Goal: Ask a question

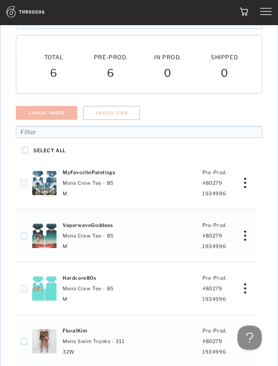
click at [20, 14] on img at bounding box center [34, 11] width 56 height 11
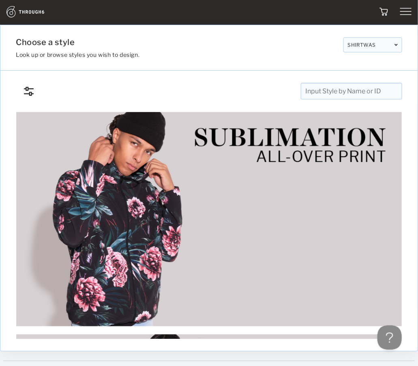
click at [277, 9] on div at bounding box center [363, 11] width 97 height 11
click at [277, 15] on img at bounding box center [406, 11] width 11 height 11
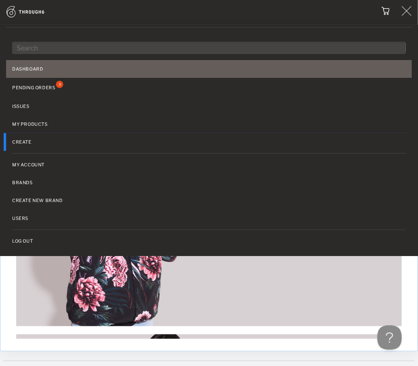
click at [36, 63] on link "Dashboard" at bounding box center [209, 69] width 406 height 18
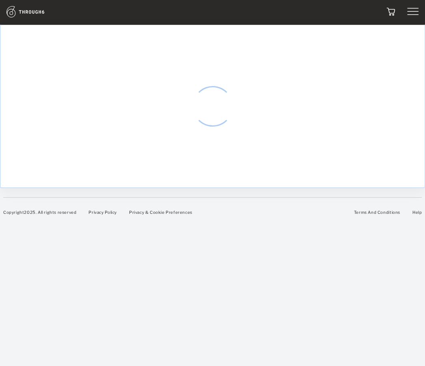
select select "8"
select select "2025"
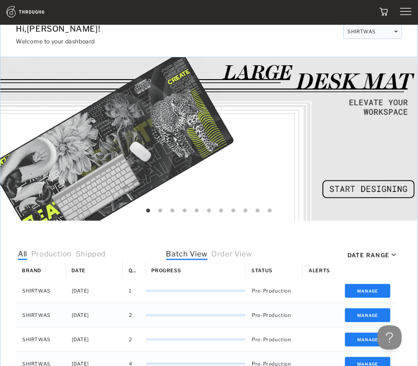
scroll to position [108, 0]
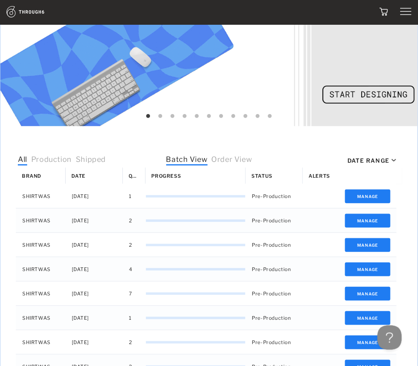
click at [236, 155] on span "Order View" at bounding box center [232, 160] width 41 height 11
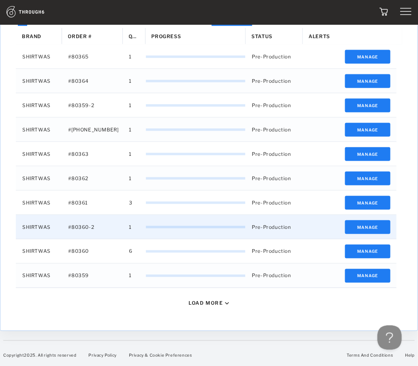
scroll to position [245, 0]
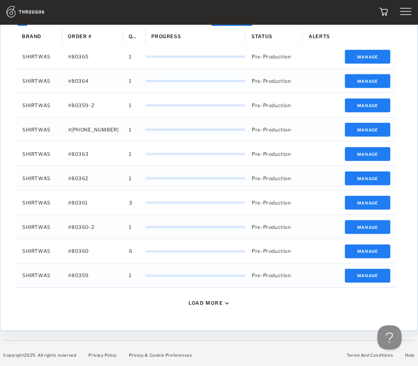
click at [198, 299] on div "Load More" at bounding box center [209, 303] width 393 height 30
click at [205, 301] on div "Load More" at bounding box center [206, 303] width 34 height 6
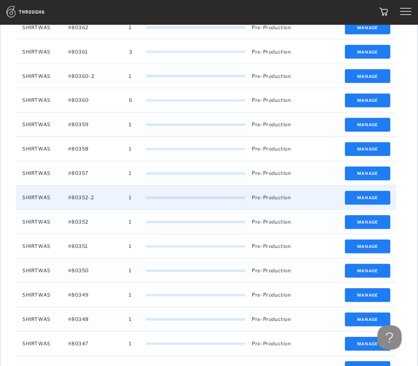
scroll to position [489, 0]
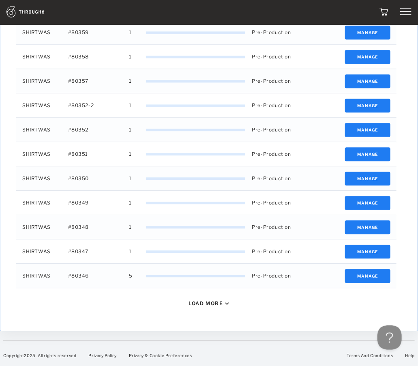
click at [211, 300] on div "Load More" at bounding box center [206, 303] width 34 height 6
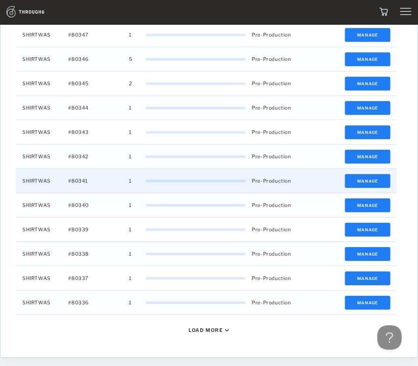
scroll to position [732, 0]
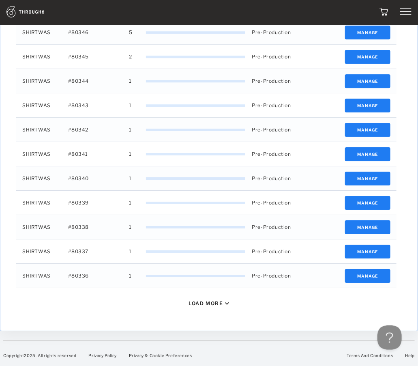
click at [202, 306] on div "Load More" at bounding box center [209, 303] width 393 height 30
click at [201, 300] on div "Load More" at bounding box center [206, 303] width 34 height 6
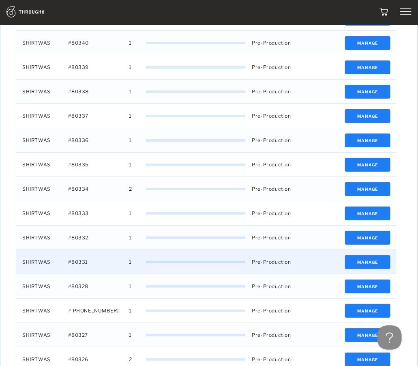
scroll to position [976, 0]
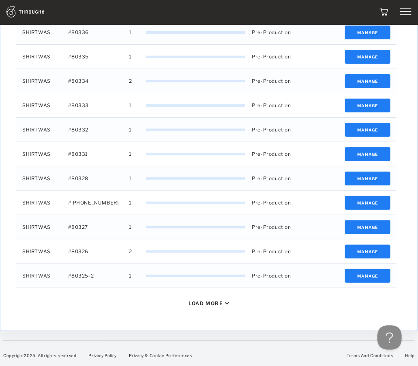
click at [198, 300] on div "Load More" at bounding box center [206, 303] width 34 height 6
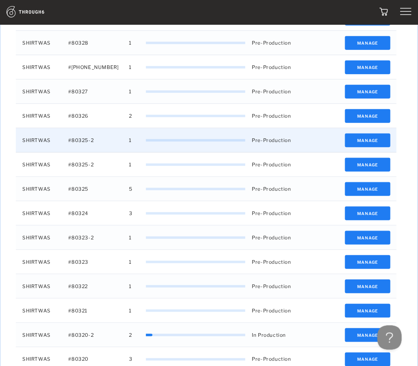
scroll to position [1219, 0]
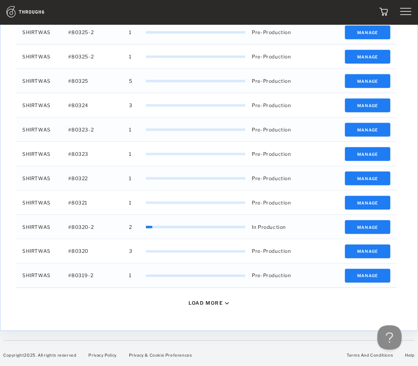
click at [200, 303] on div "Load More" at bounding box center [206, 303] width 34 height 6
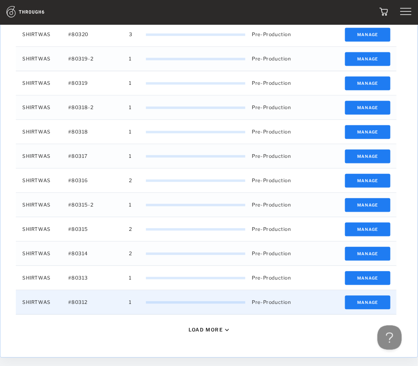
scroll to position [1463, 0]
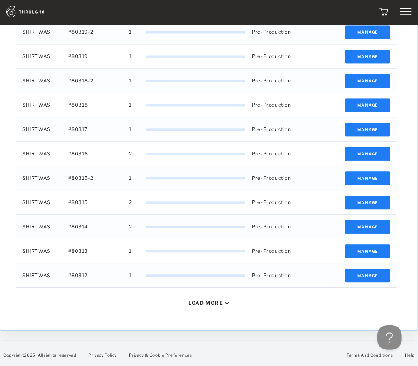
click at [206, 300] on div "Load More" at bounding box center [206, 303] width 34 height 6
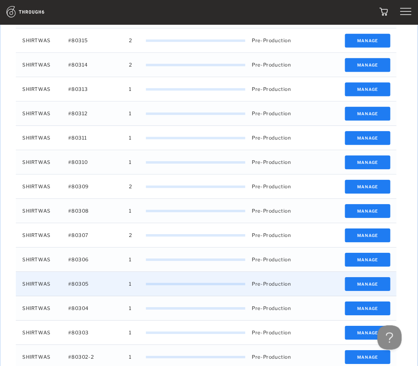
scroll to position [1706, 0]
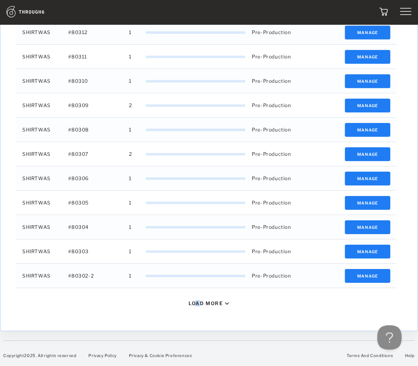
click at [199, 301] on div "Load More" at bounding box center [206, 303] width 34 height 6
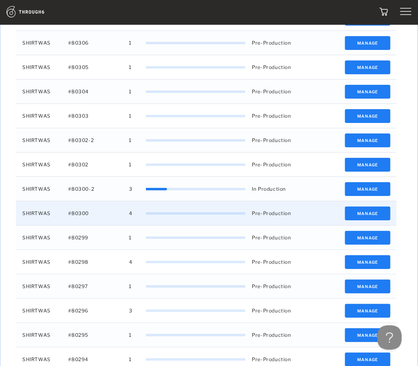
scroll to position [1950, 0]
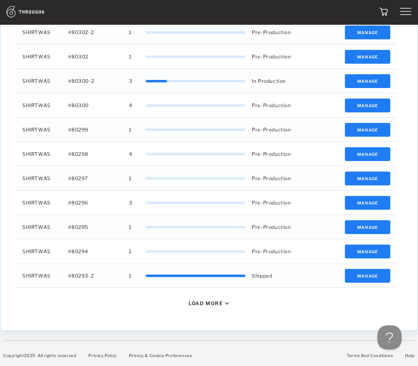
click at [209, 304] on div "Load More" at bounding box center [206, 303] width 34 height 6
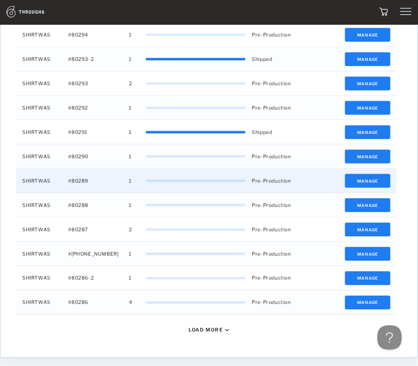
scroll to position [2193, 0]
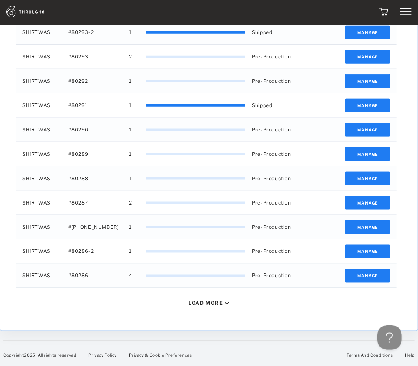
click at [207, 300] on div "Load More" at bounding box center [206, 303] width 34 height 6
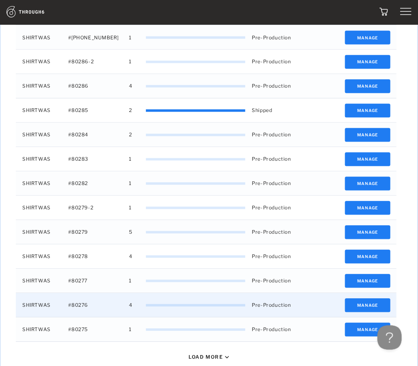
scroll to position [2437, 0]
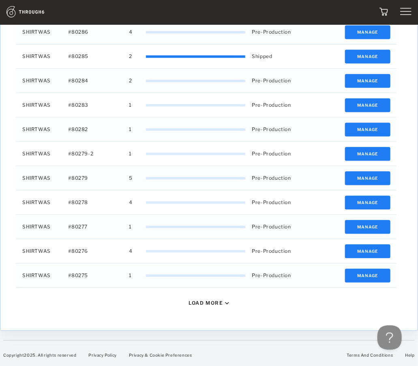
click at [207, 304] on div "Load More" at bounding box center [206, 303] width 34 height 6
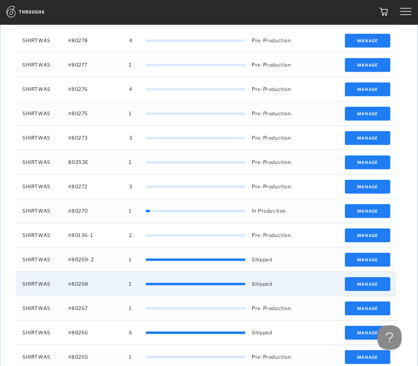
scroll to position [2680, 0]
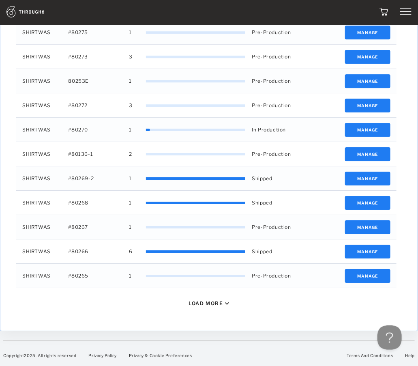
click at [201, 305] on div "Load More" at bounding box center [206, 303] width 34 height 6
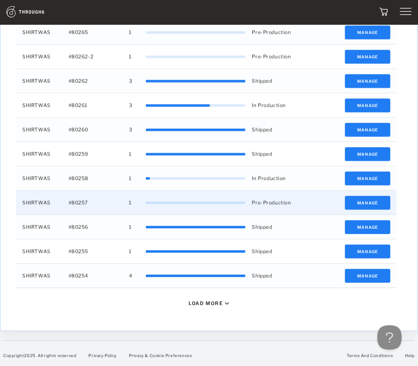
scroll to position [2910, 0]
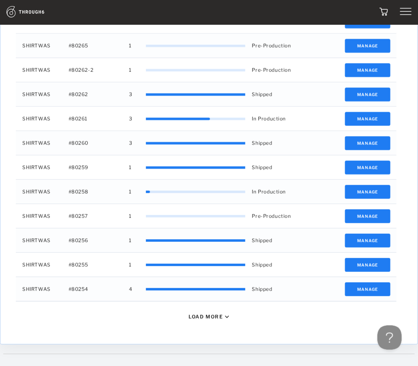
click at [209, 314] on div "Load More" at bounding box center [206, 317] width 34 height 6
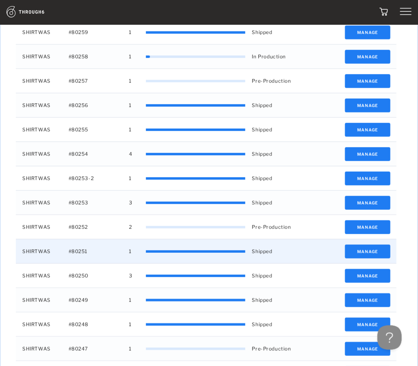
scroll to position [3127, 0]
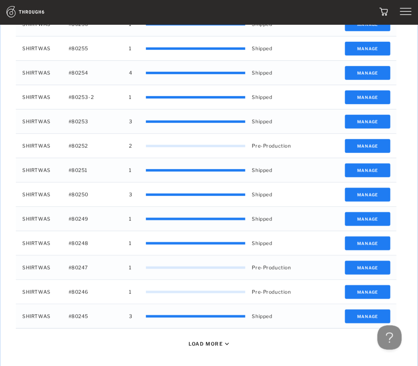
click at [203, 341] on div "Load More" at bounding box center [206, 344] width 34 height 6
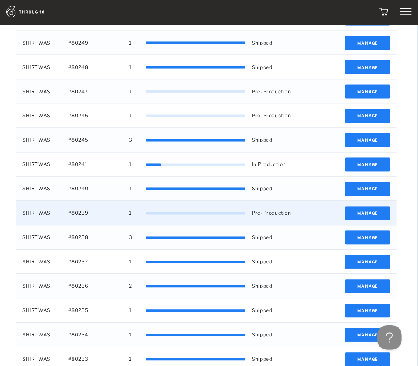
scroll to position [3370, 0]
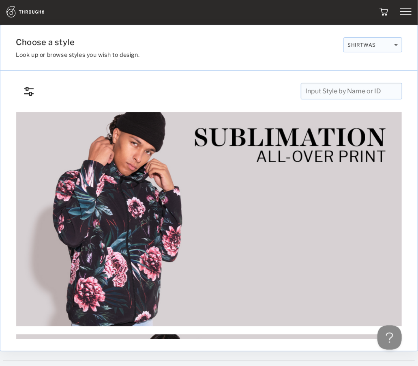
click at [409, 16] on img at bounding box center [406, 11] width 11 height 11
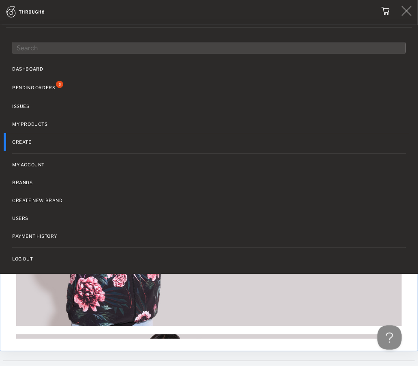
click at [275, 47] on input "text" at bounding box center [209, 48] width 394 height 12
type input "80262"
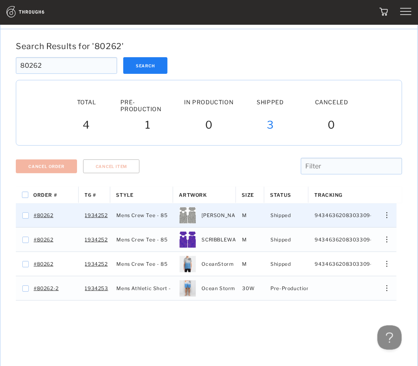
scroll to position [41, 0]
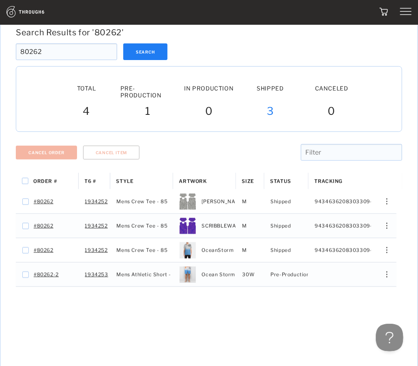
click at [388, 332] on button at bounding box center [388, 335] width 24 height 24
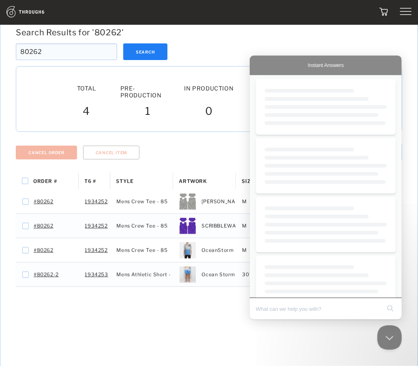
scroll to position [0, 0]
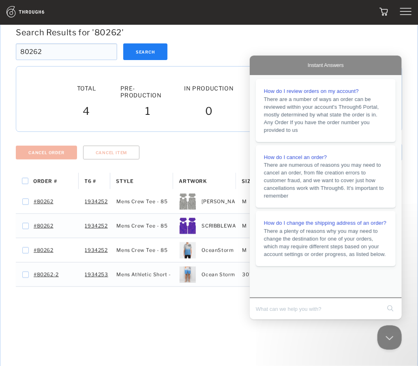
click at [277, 309] on input "Search Doc articles" at bounding box center [318, 308] width 125 height 17
type input "asd"
click button "search" at bounding box center [390, 307] width 13 height 13
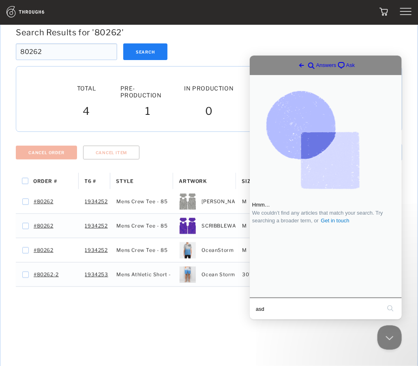
click at [346, 65] on span "Ask" at bounding box center [350, 65] width 9 height 8
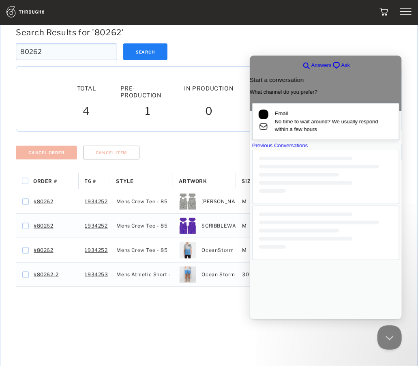
click at [286, 131] on div "Email No time to wait around? We usually respond within a few hours" at bounding box center [325, 121] width 134 height 24
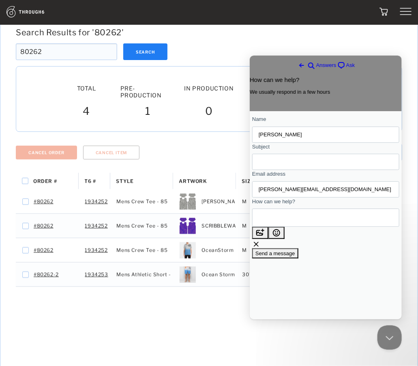
click at [286, 162] on input "Subject" at bounding box center [325, 161] width 134 height 15
type input "Missing item?"
type textarea "I"
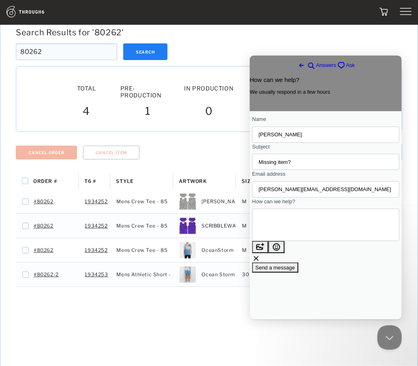
type textarea "We're reviewing every order. Is there a reason 80262 sent everything besides th…"
click at [295, 270] on span "Send a message" at bounding box center [275, 267] width 40 height 6
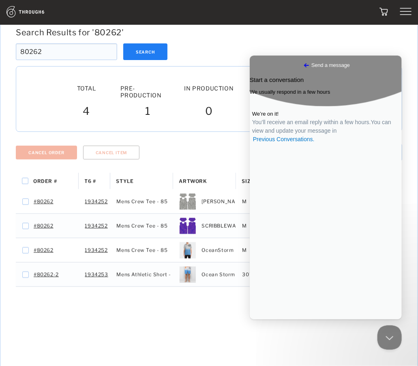
drag, startPoint x: 44, startPoint y: 48, endPoint x: 38, endPoint y: 51, distance: 6.7
click at [38, 51] on input "80262" at bounding box center [66, 51] width 101 height 17
type input "80261"
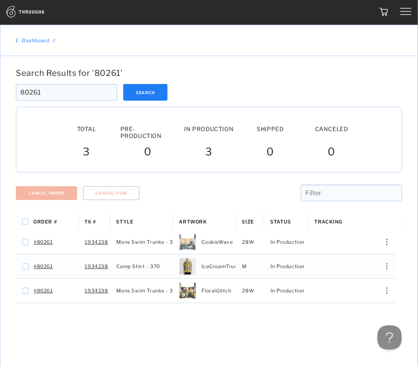
drag, startPoint x: 33, startPoint y: 94, endPoint x: 48, endPoint y: 96, distance: 15.2
click at [48, 96] on input "80261" at bounding box center [66, 92] width 101 height 17
type input "80258"
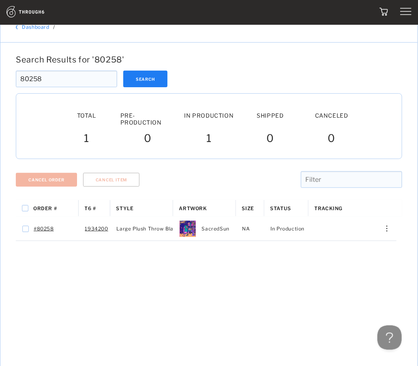
scroll to position [54, 0]
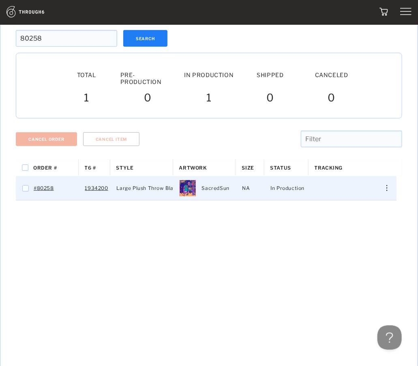
click at [385, 189] on div "Edit Size Edit Shipping View History View Product Merge Order Cancel Item" at bounding box center [384, 188] width 19 height 6
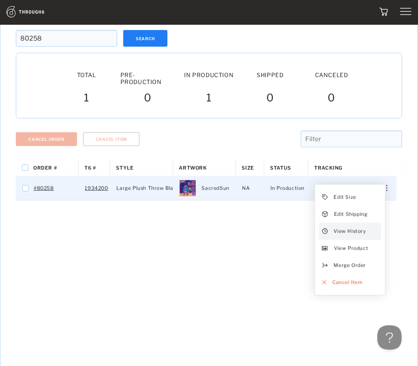
click at [347, 230] on span "View History" at bounding box center [350, 231] width 32 height 11
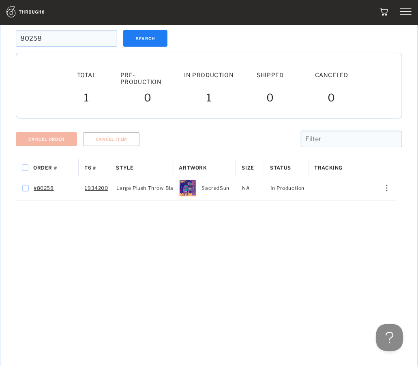
click at [386, 336] on button at bounding box center [388, 335] width 24 height 24
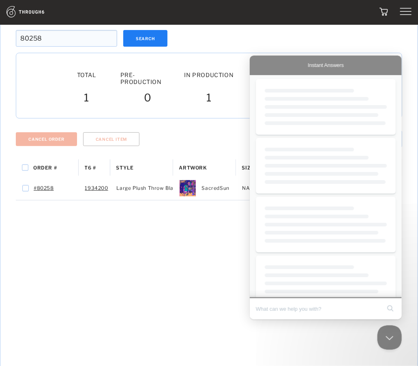
scroll to position [0, 0]
click at [275, 308] on input "Search Doc articles" at bounding box center [318, 308] width 125 height 17
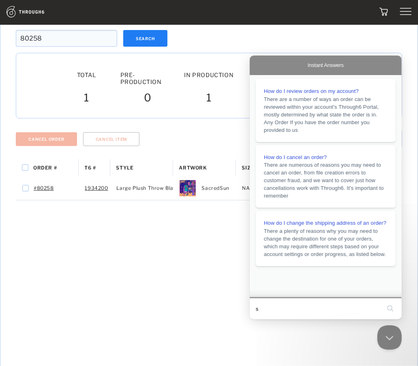
type input "sd"
click button "search" at bounding box center [390, 307] width 13 height 13
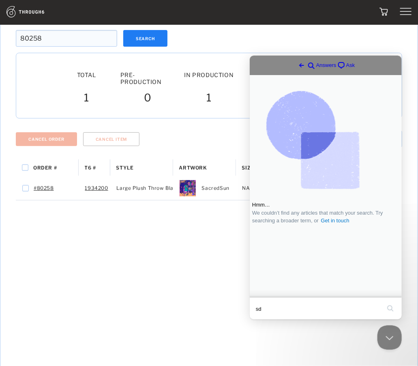
click at [347, 65] on span "Ask" at bounding box center [350, 65] width 9 height 8
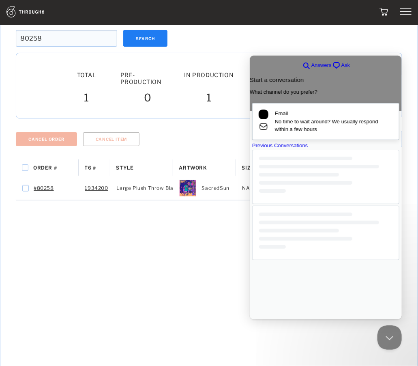
click at [301, 133] on span "No time to wait around? We usually respond within a few hours" at bounding box center [334, 125] width 118 height 16
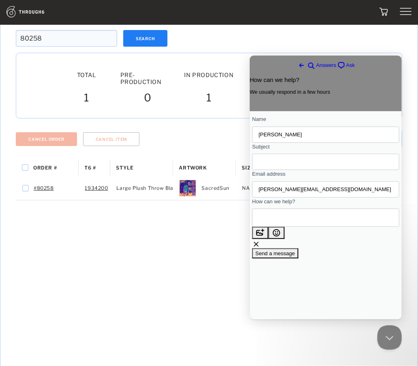
click at [282, 165] on input "Subject" at bounding box center [325, 161] width 134 height 15
type input "Nothing shipping?"
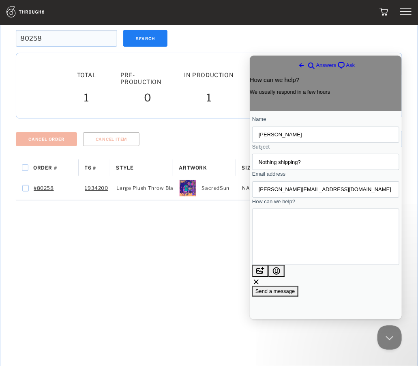
scroll to position [6, 0]
type textarea "Hi team, we've been monitoring orders "In Production" and I can't find anything…"
click at [295, 294] on span "Send a message" at bounding box center [275, 291] width 40 height 6
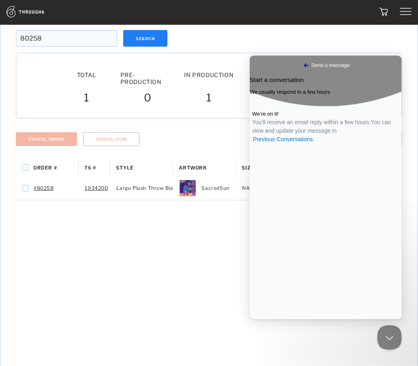
drag, startPoint x: 98, startPoint y: 284, endPoint x: 98, endPoint y: 278, distance: 5.3
click at [99, 283] on div "Order # T6 # Style" at bounding box center [209, 296] width 387 height 274
drag, startPoint x: 395, startPoint y: 334, endPoint x: 384, endPoint y: 488, distance: 153.8
click at [395, 334] on button "Close Beacon popover" at bounding box center [388, 335] width 24 height 24
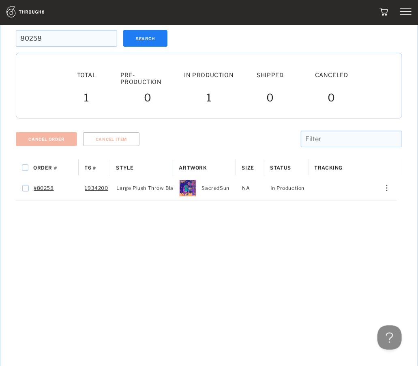
drag, startPoint x: 31, startPoint y: 37, endPoint x: 41, endPoint y: 38, distance: 10.6
click at [41, 38] on input "80258" at bounding box center [66, 38] width 101 height 17
click at [34, 35] on input "80258" at bounding box center [66, 38] width 101 height 17
drag, startPoint x: 33, startPoint y: 36, endPoint x: 47, endPoint y: 40, distance: 14.0
click at [47, 40] on input "80258" at bounding box center [66, 38] width 101 height 17
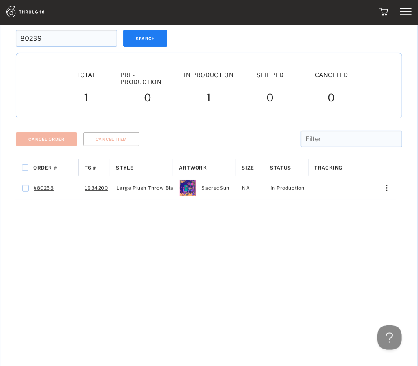
type input "80239"
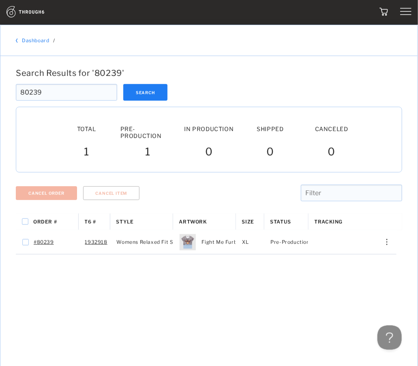
click at [51, 88] on input "80239" at bounding box center [66, 92] width 101 height 17
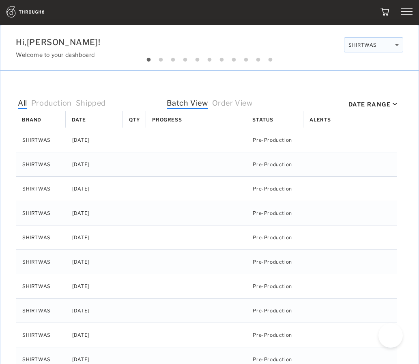
select select "8"
select select "2025"
